Goal: Use online tool/utility: Utilize a website feature to perform a specific function

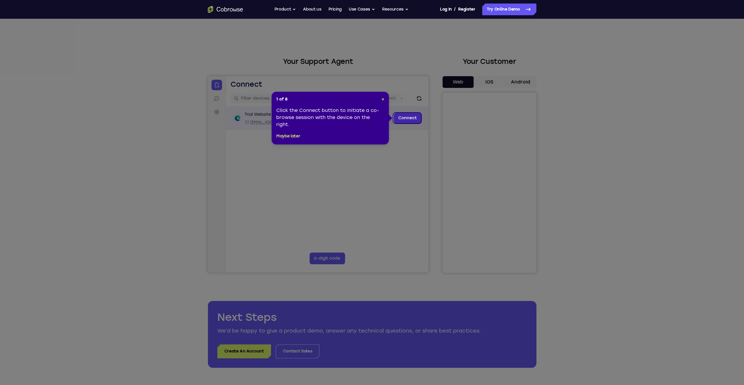
click at [404, 117] on link "Connect" at bounding box center [407, 118] width 28 height 11
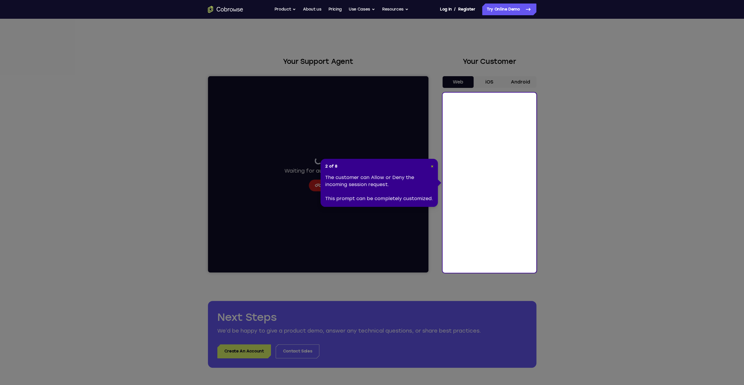
click at [432, 165] on span "×" at bounding box center [431, 166] width 3 height 5
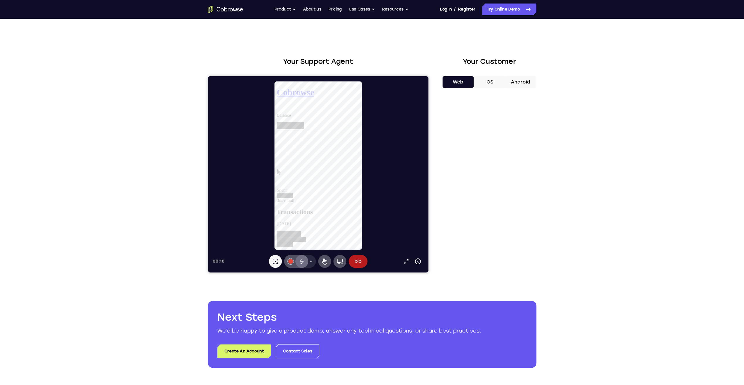
click at [300, 259] on icon at bounding box center [301, 261] width 7 height 7
drag, startPoint x: 300, startPoint y: 213, endPoint x: 301, endPoint y: 210, distance: 4.2
click at [300, 212] on p "Disappearing ink" at bounding box center [304, 213] width 30 height 6
click at [308, 260] on button "Drawing tools menu" at bounding box center [310, 261] width 9 height 13
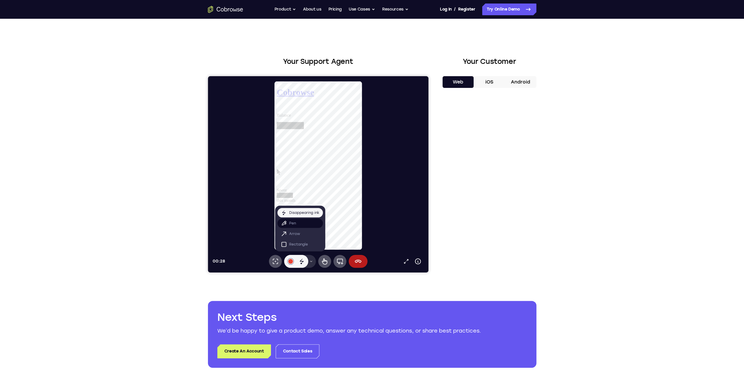
click at [299, 225] on button "Pen" at bounding box center [299, 223] width 45 height 9
click at [309, 262] on icon at bounding box center [311, 262] width 4 height 4
click at [298, 237] on button "Arrow" at bounding box center [299, 233] width 45 height 9
click at [311, 259] on button "Drawing tools menu" at bounding box center [310, 261] width 9 height 13
drag, startPoint x: 302, startPoint y: 245, endPoint x: 308, endPoint y: 230, distance: 15.9
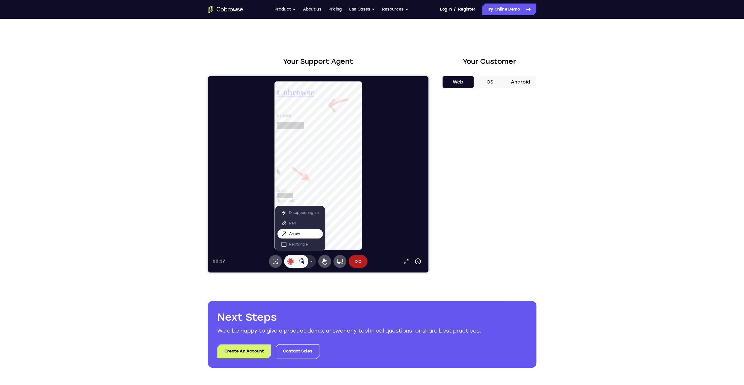
click at [303, 243] on p "Rectangle" at bounding box center [298, 245] width 19 height 6
